Goal: Transaction & Acquisition: Book appointment/travel/reservation

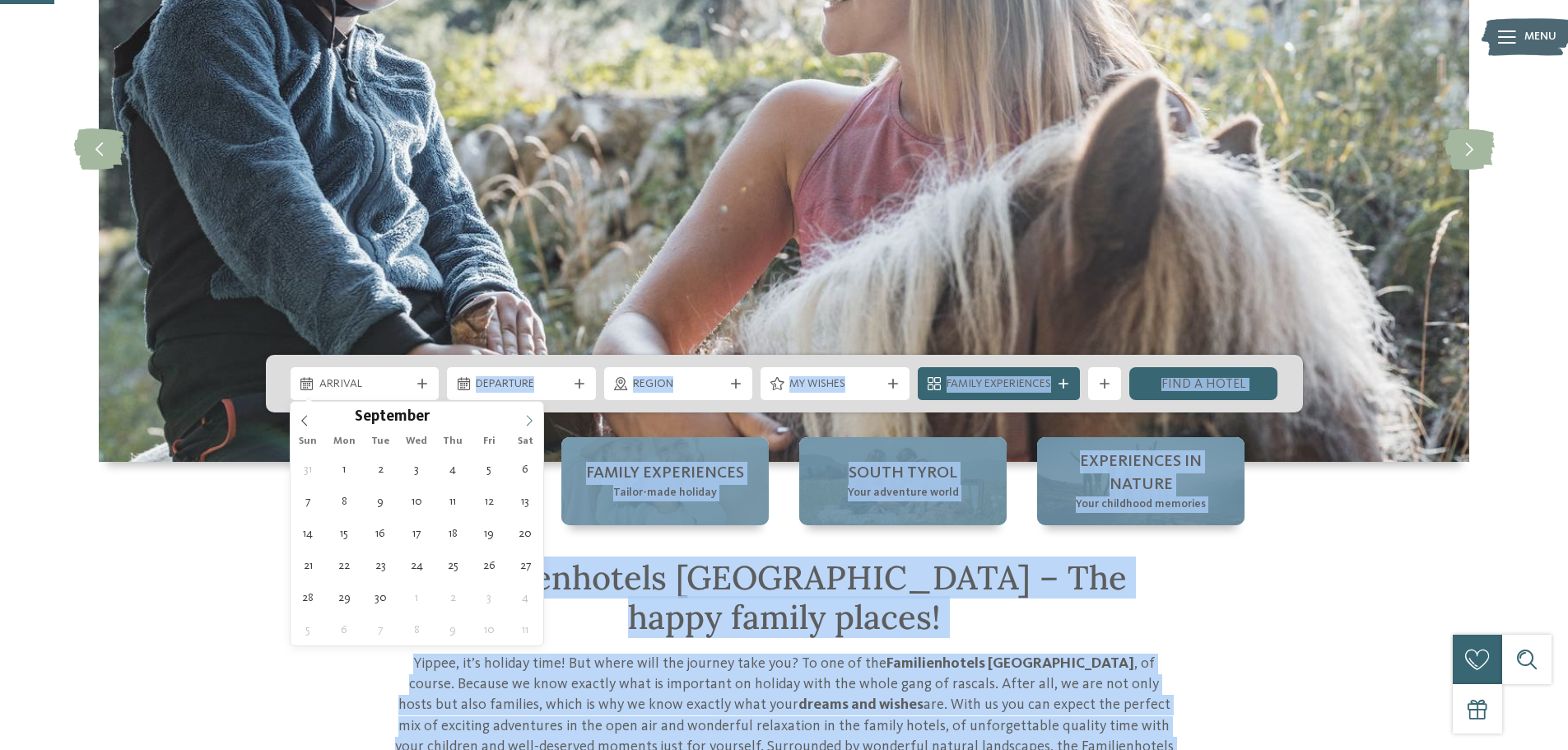
click at [524, 419] on span at bounding box center [528, 415] width 28 height 28
click at [524, 419] on icon at bounding box center [529, 421] width 11 height 11
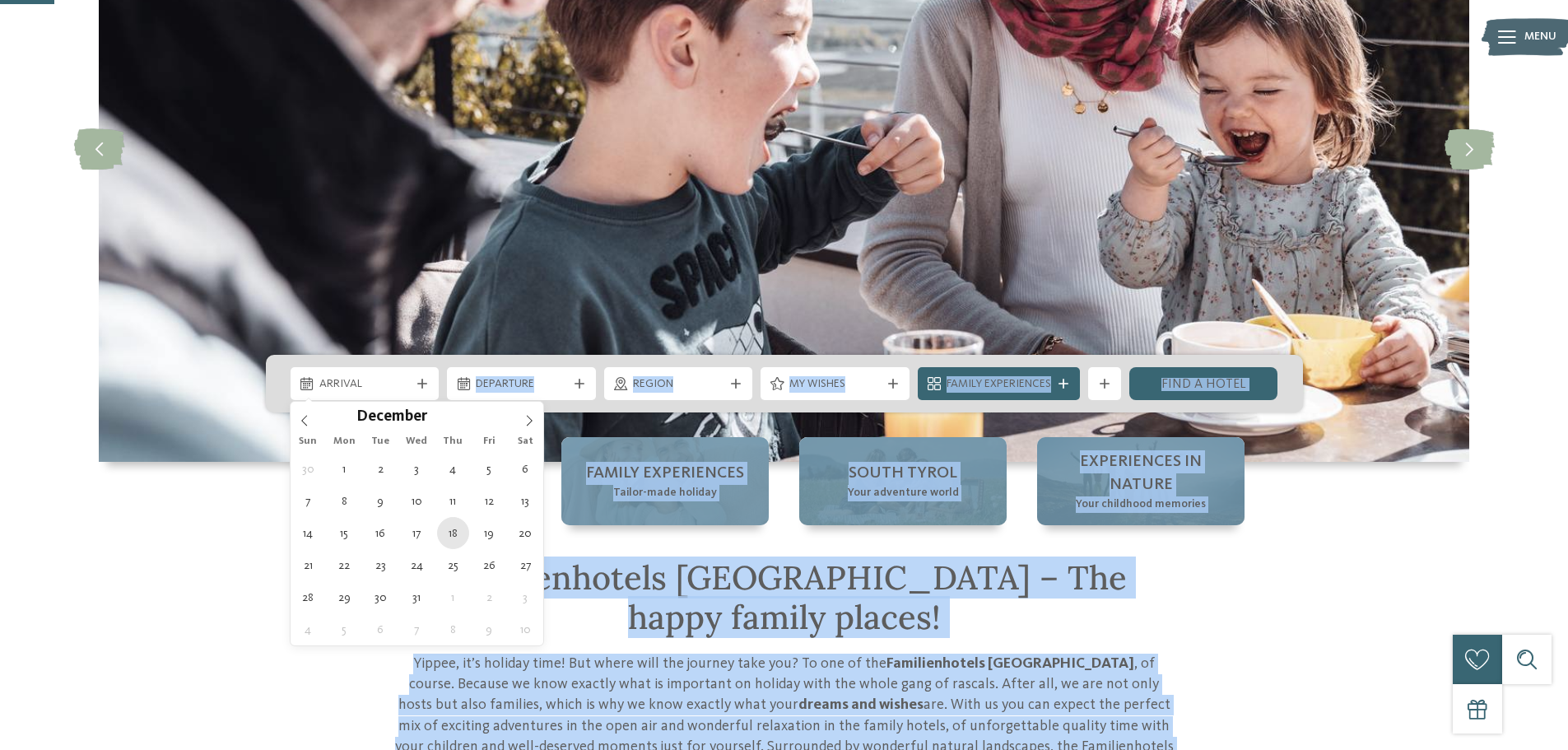
type div "[DATE]"
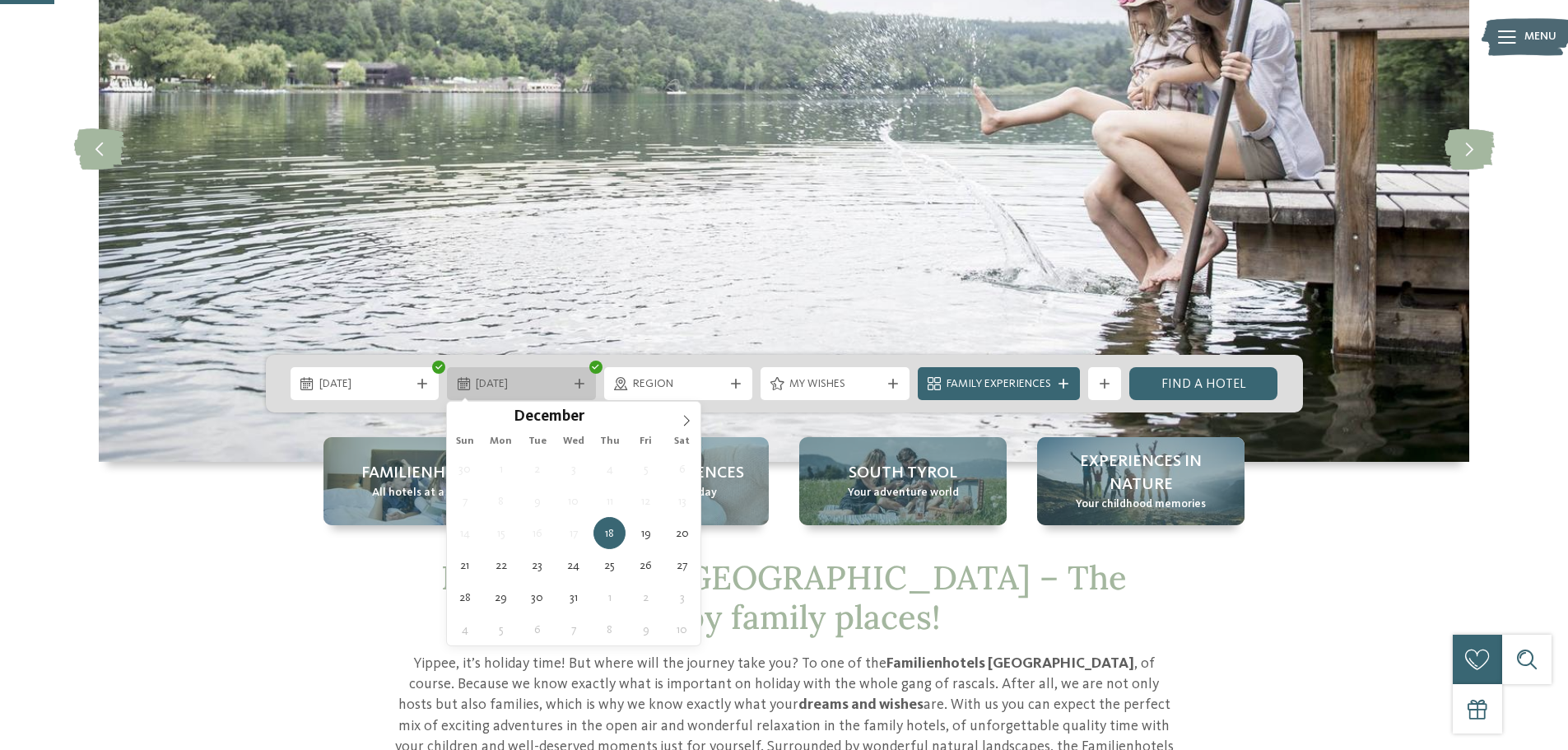
click at [466, 384] on icon at bounding box center [464, 384] width 12 height 13
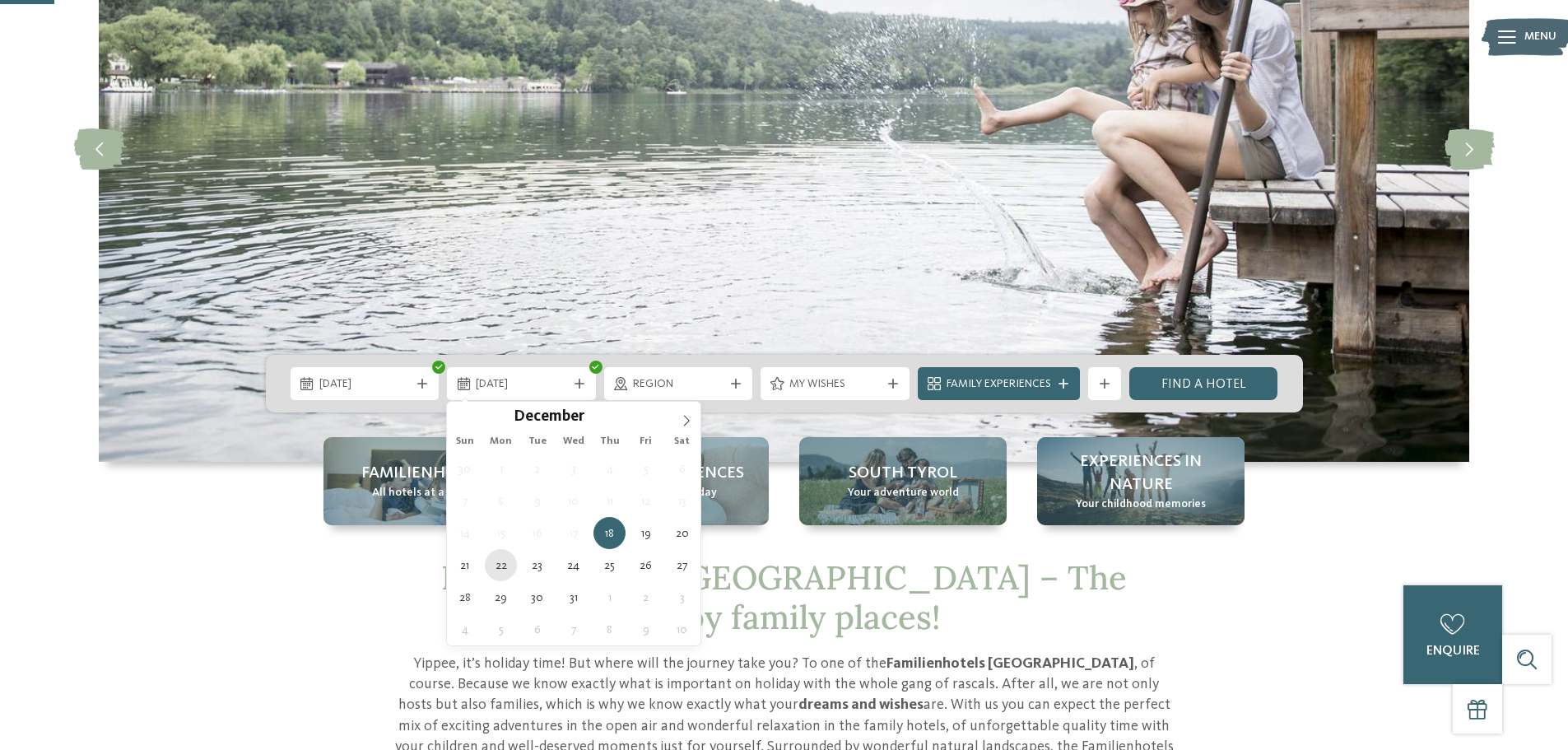
type div "[DATE]"
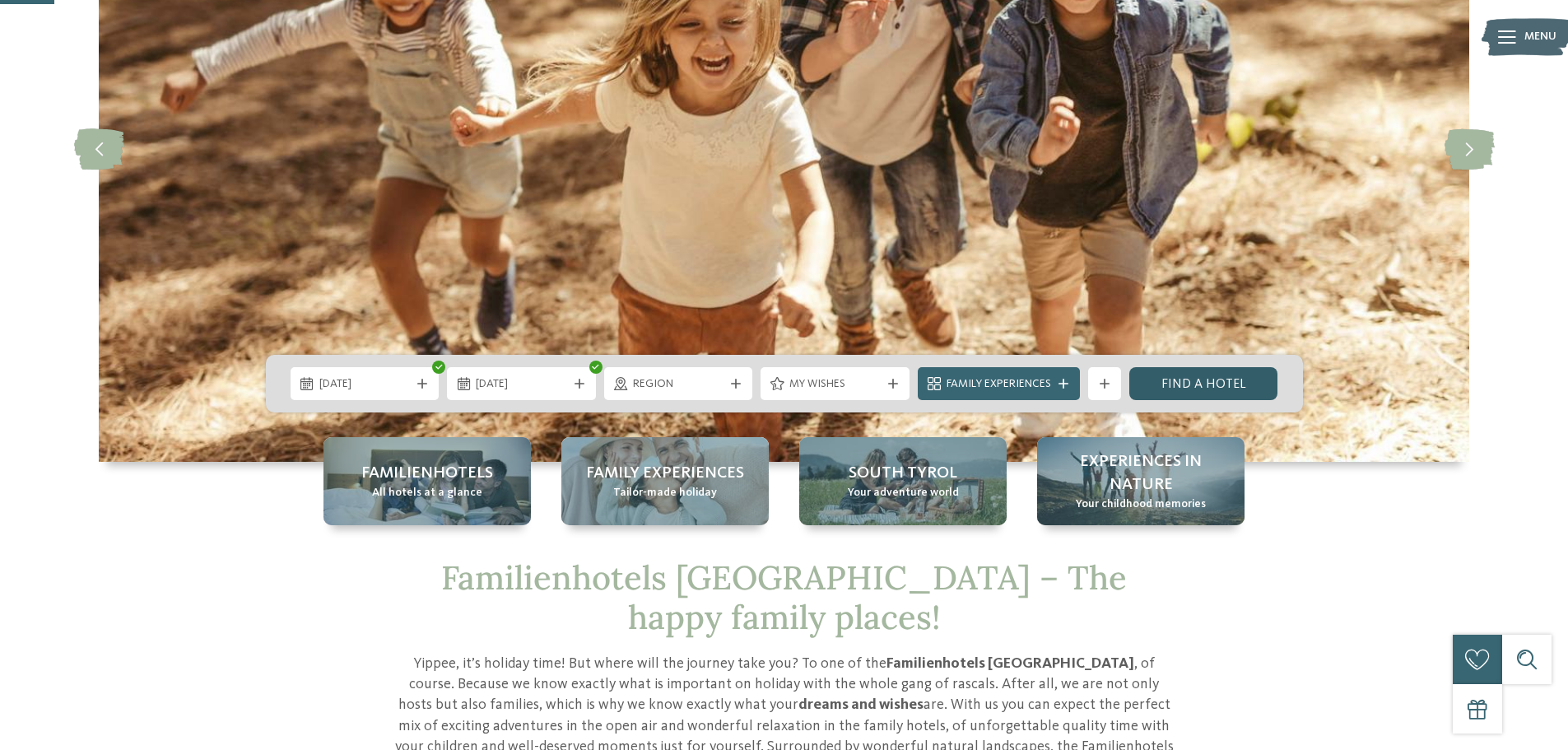
click at [1212, 393] on link "Find a hotel" at bounding box center [1204, 384] width 149 height 33
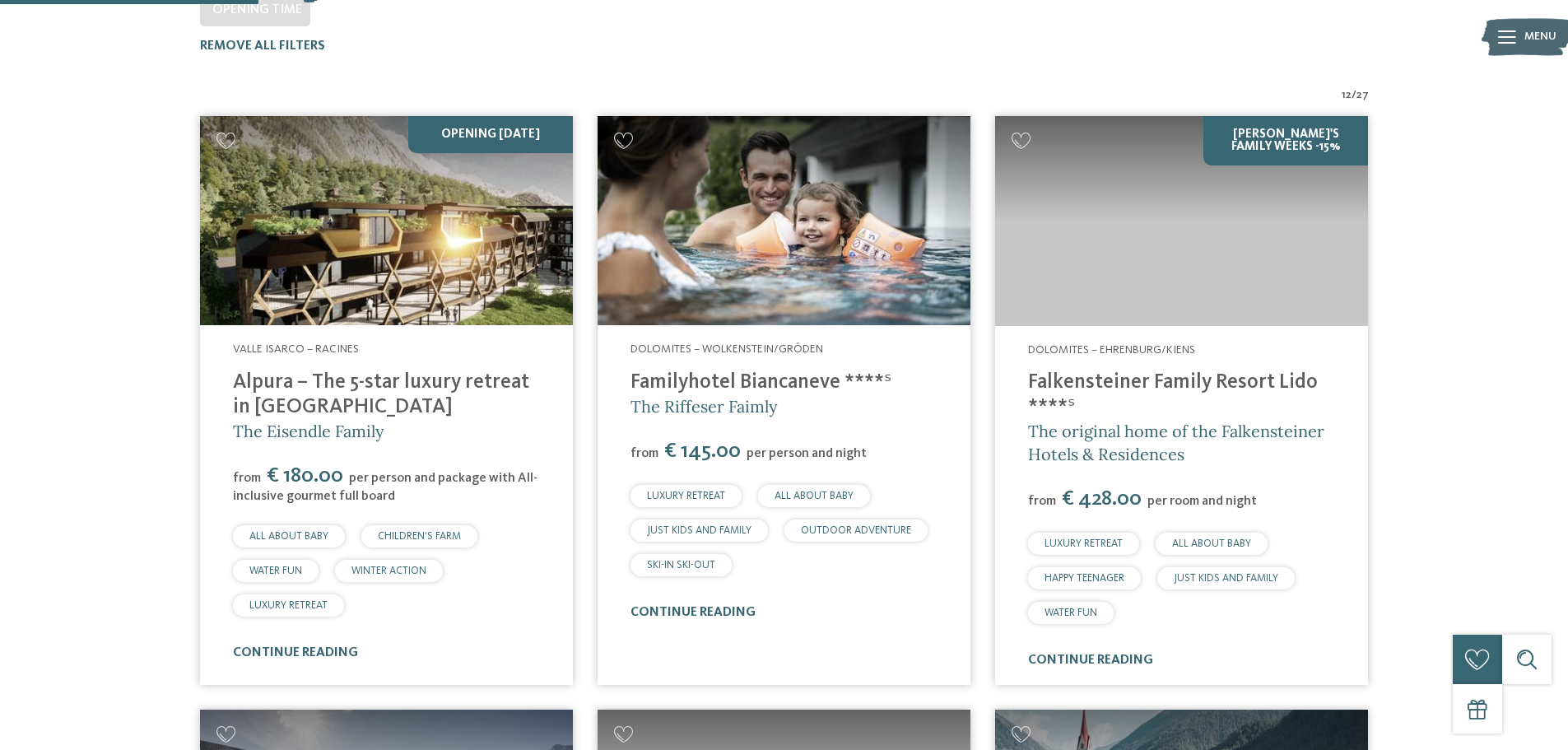
scroll to position [501, 0]
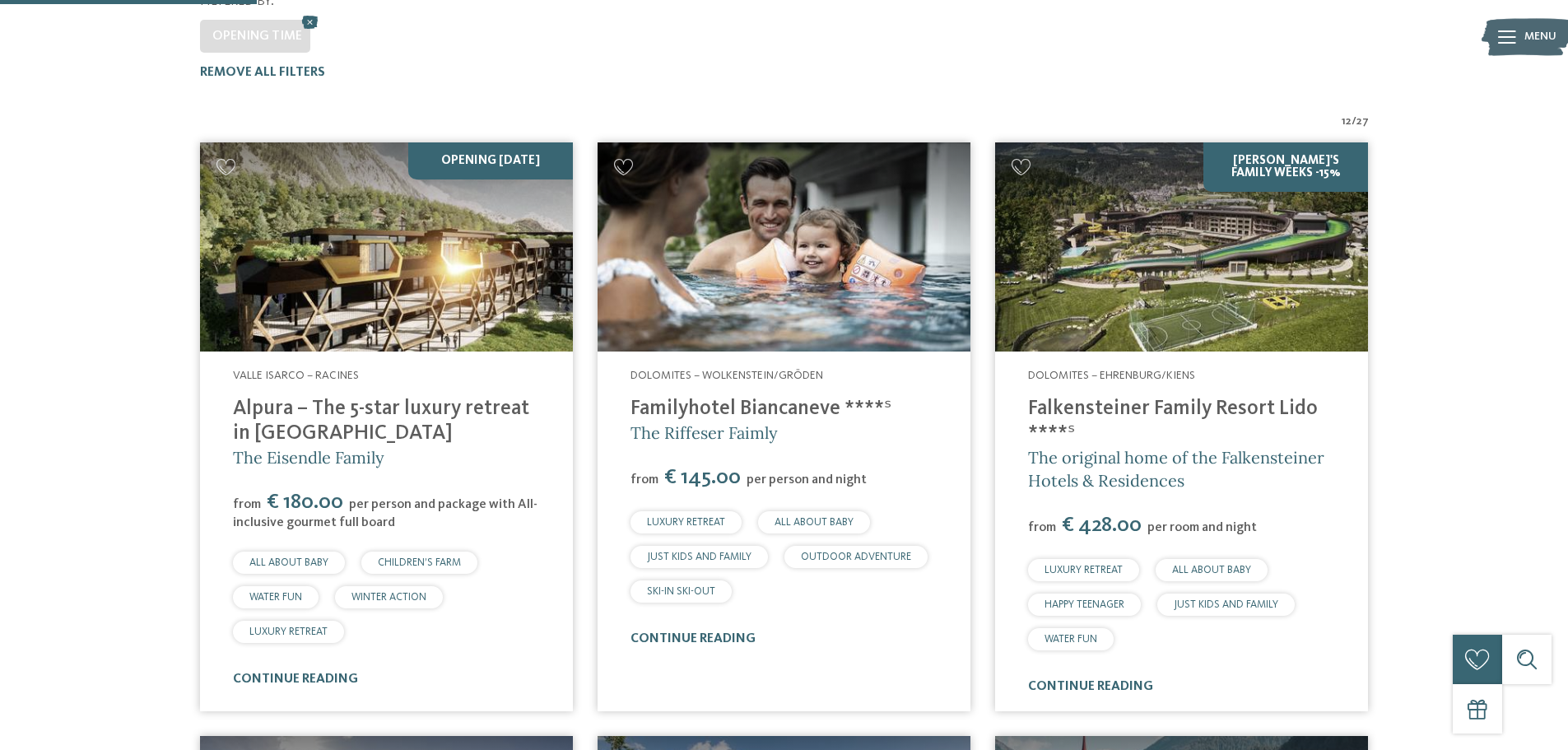
click at [821, 199] on img at bounding box center [783, 247] width 373 height 210
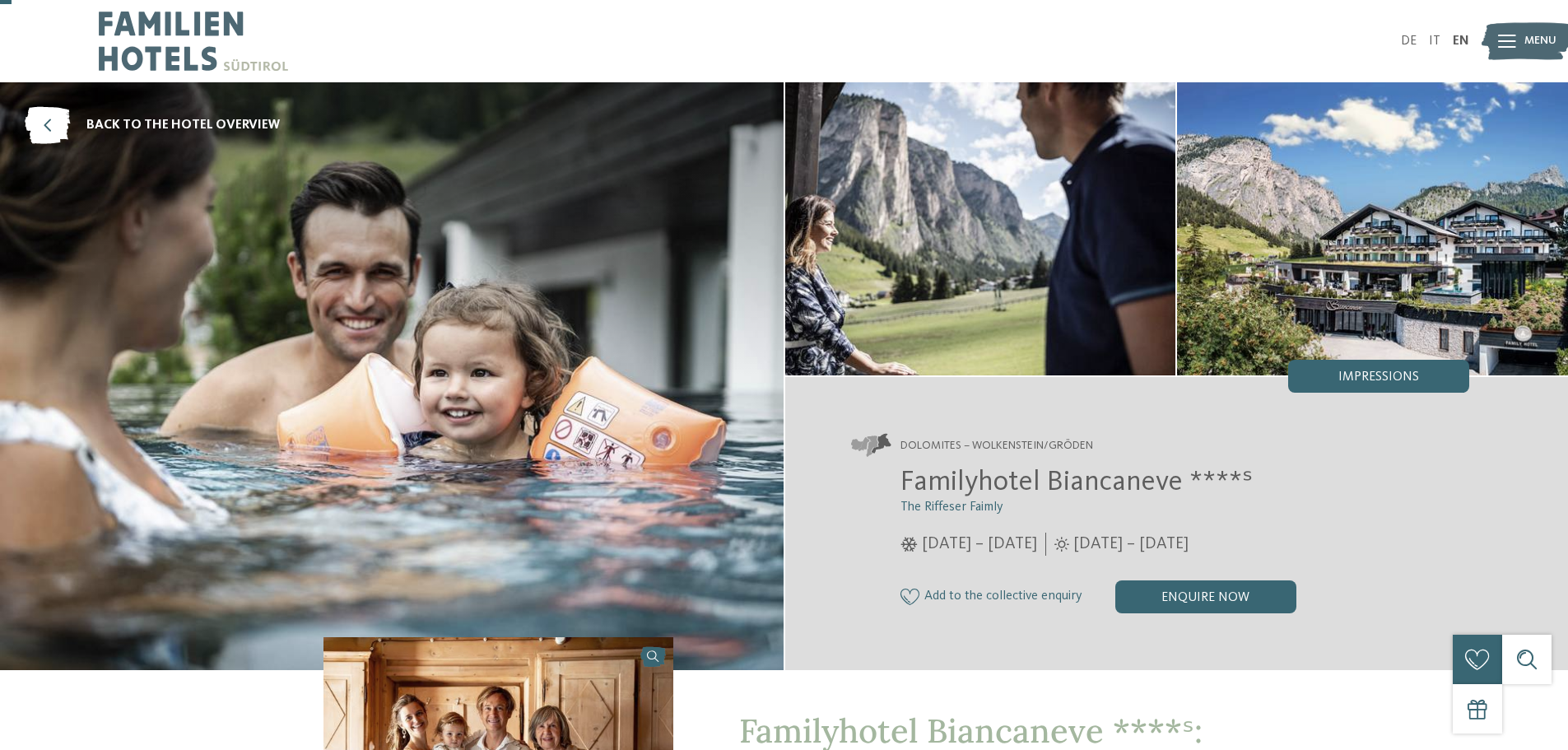
scroll to position [82, 0]
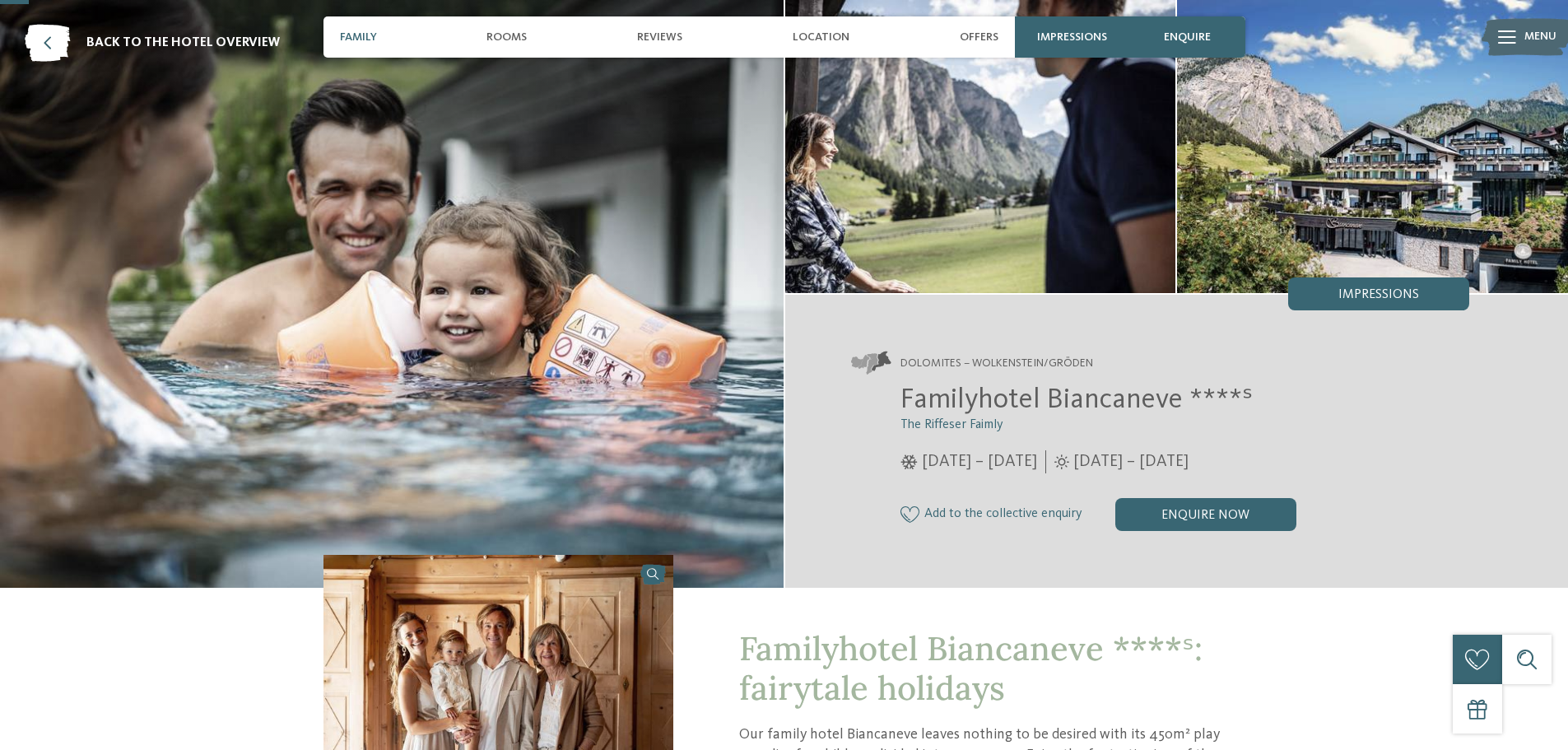
click at [382, 31] on div "Family" at bounding box center [359, 36] width 53 height 41
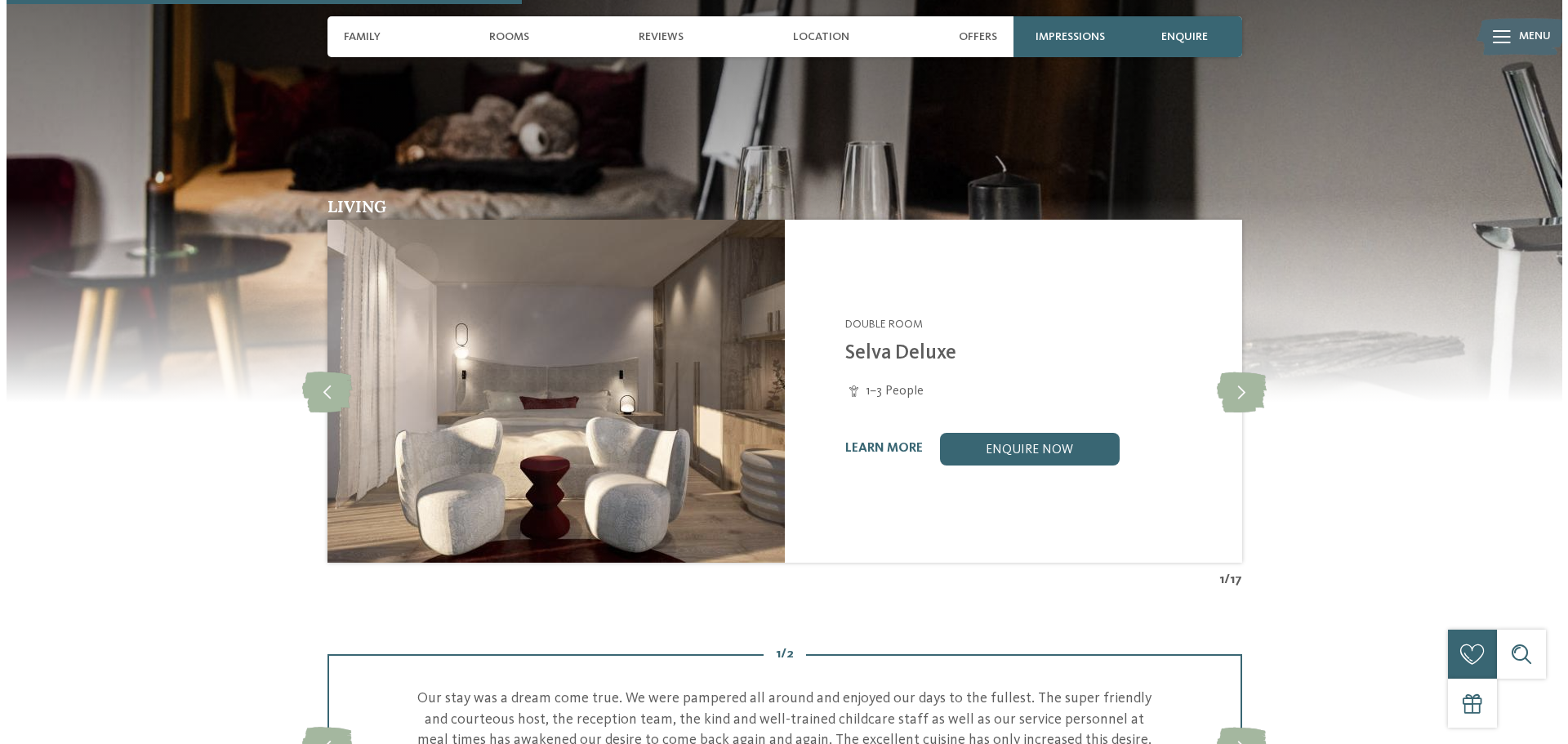
scroll to position [1474, 0]
